Goal: Task Accomplishment & Management: Use online tool/utility

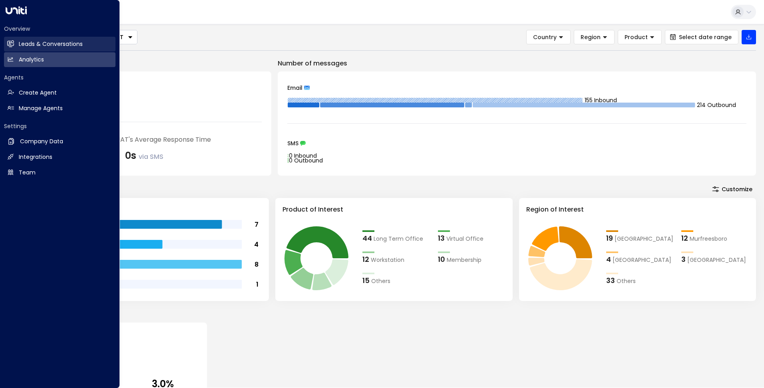
click at [12, 46] on icon at bounding box center [11, 43] width 6 height 5
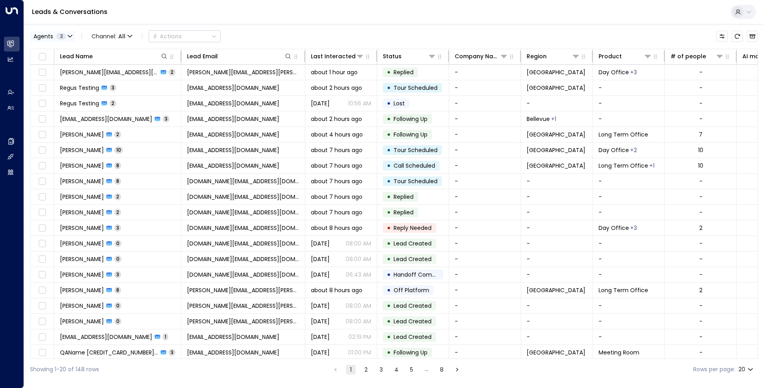
click at [65, 32] on button "Agents 2" at bounding box center [52, 36] width 45 height 11
click at [81, 52] on div "Deprecated AgentIWG UAT" at bounding box center [81, 52] width 75 height 8
click at [134, 88] on button "Apply" at bounding box center [135, 84] width 23 height 11
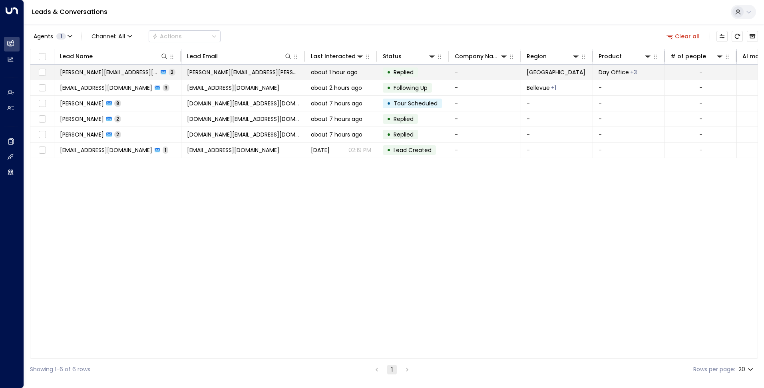
click at [169, 71] on span "2" at bounding box center [172, 72] width 7 height 7
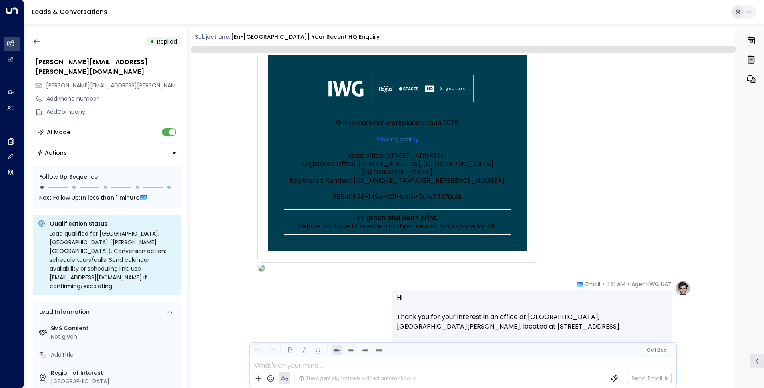
scroll to position [313, 0]
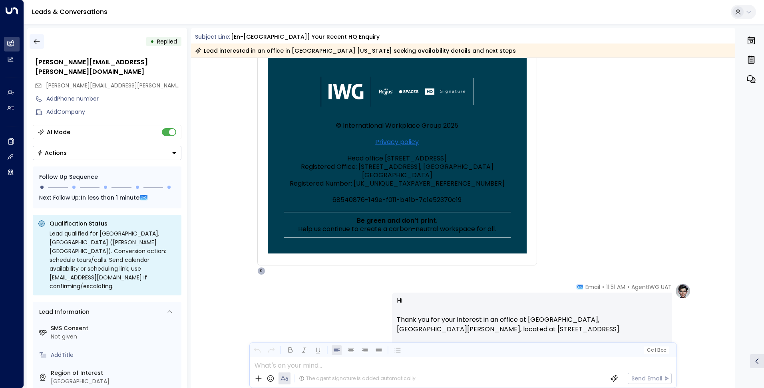
click at [36, 41] on icon "button" at bounding box center [37, 42] width 8 height 8
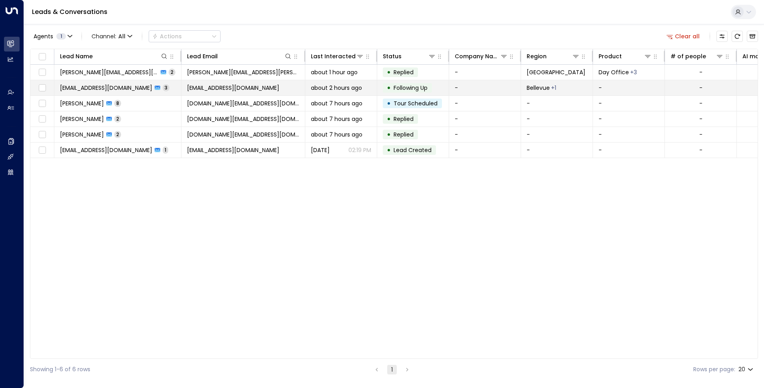
click at [224, 90] on span "[EMAIL_ADDRESS][DOMAIN_NAME]" at bounding box center [233, 88] width 92 height 8
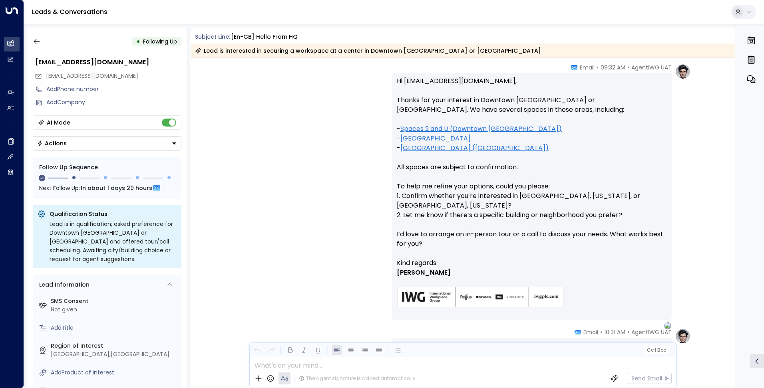
scroll to position [609, 0]
click at [37, 40] on icon "button" at bounding box center [37, 42] width 8 height 8
